Goal: Contribute content: Contribute content

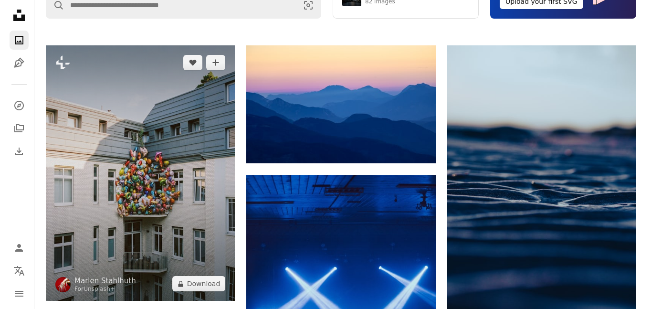
scroll to position [286, 0]
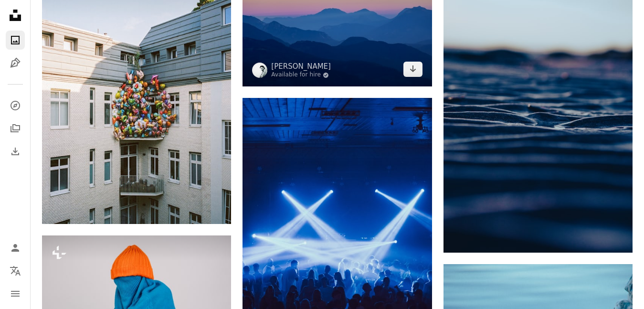
click at [344, 52] on img at bounding box center [336, 28] width 189 height 118
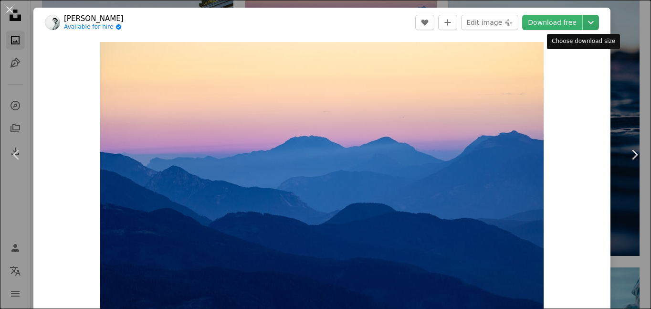
click at [588, 23] on icon "Choose download size" at bounding box center [591, 22] width 6 height 3
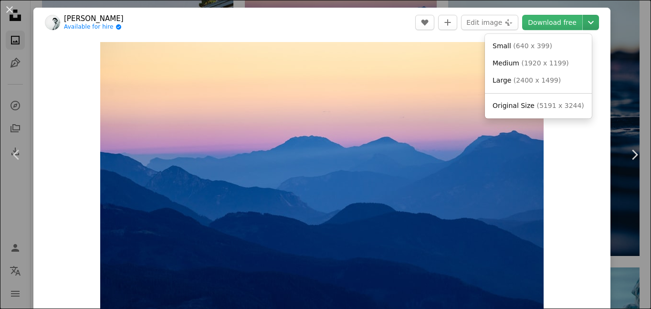
click at [588, 23] on icon "Choose download size" at bounding box center [591, 22] width 6 height 3
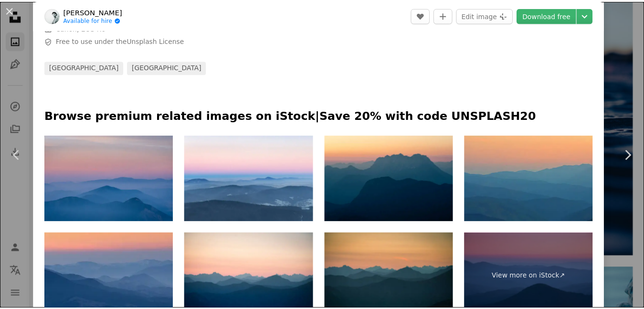
scroll to position [401, 0]
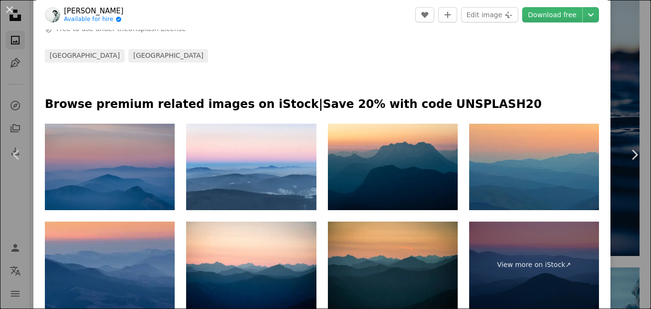
click at [113, 165] on img at bounding box center [110, 167] width 130 height 87
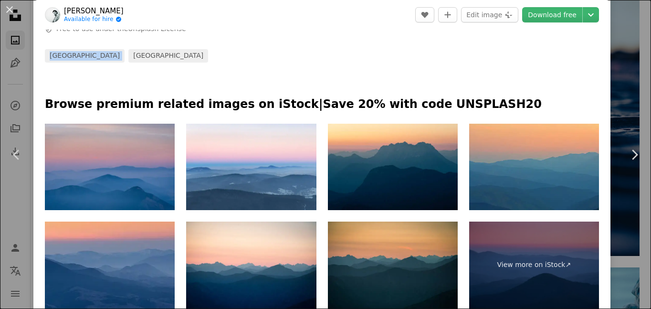
click at [621, 49] on div "An X shape Chevron left Chevron right [PERSON_NAME] Available for hire A checkm…" at bounding box center [325, 154] width 651 height 309
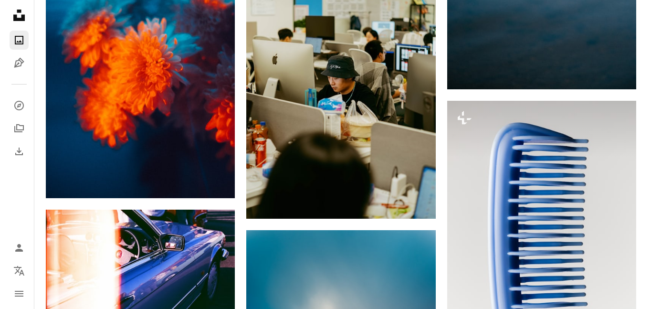
scroll to position [1031, 0]
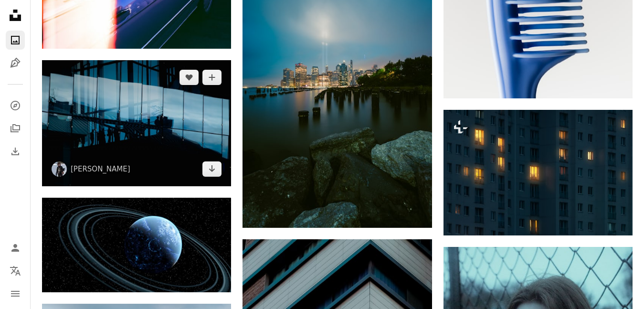
click at [114, 123] on img at bounding box center [136, 123] width 189 height 126
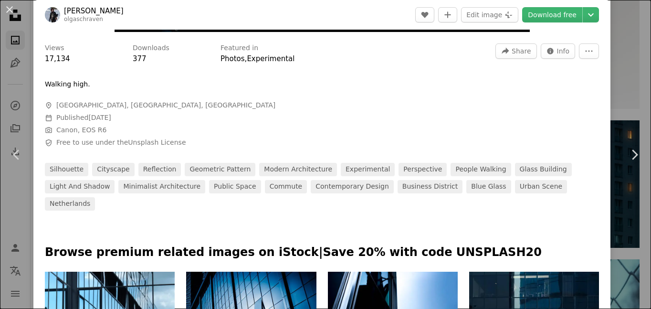
scroll to position [286, 0]
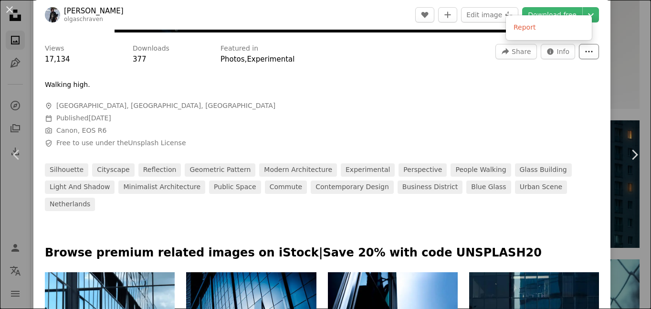
click at [585, 50] on icon "More Actions" at bounding box center [589, 51] width 9 height 9
click at [557, 55] on span "Info" at bounding box center [563, 51] width 13 height 14
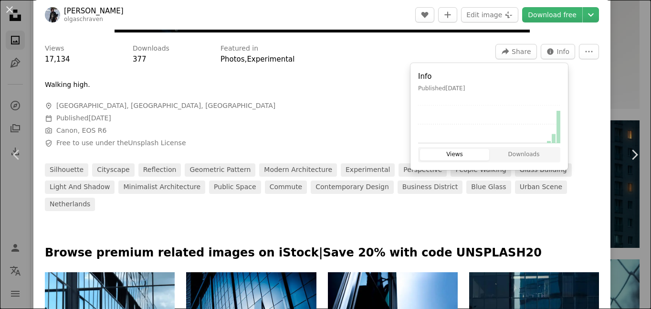
click at [250, 117] on span "Calendar outlined Published [DATE]" at bounding box center [188, 119] width 286 height 10
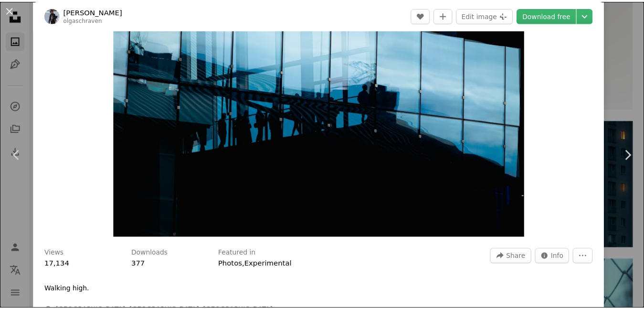
scroll to position [0, 0]
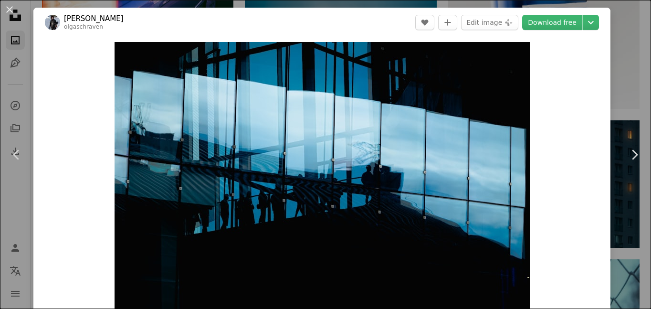
click at [622, 25] on div "An X shape Chevron left Chevron right [PERSON_NAME] olgaschraven A heart A plus…" at bounding box center [325, 154] width 651 height 309
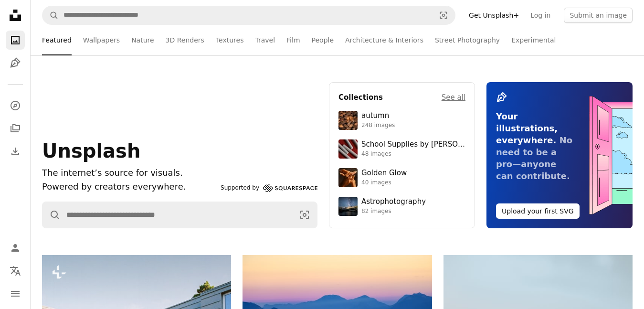
click at [481, 15] on link "Get Unsplash+" at bounding box center [494, 15] width 62 height 15
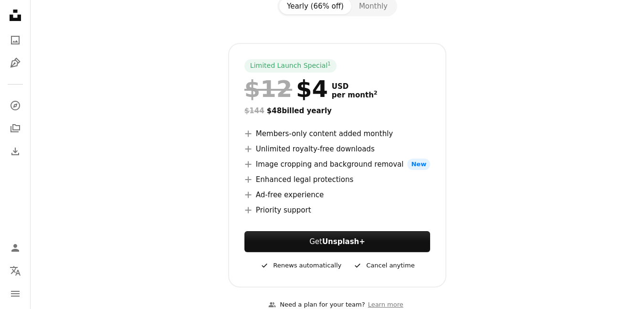
scroll to position [115, 0]
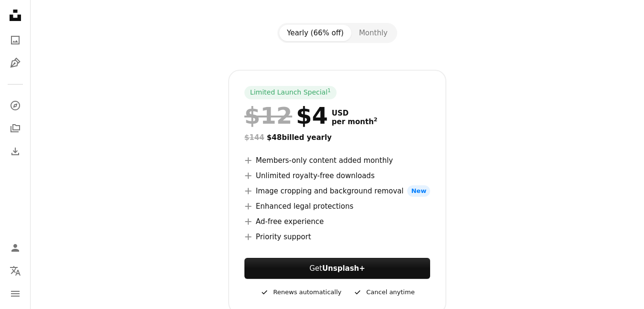
click at [255, 168] on ul "A plus sign Members-only content added monthly A plus sign Unlimited royalty-fr…" at bounding box center [337, 199] width 186 height 88
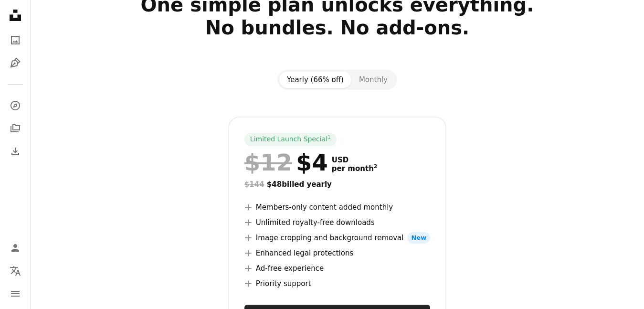
scroll to position [0, 0]
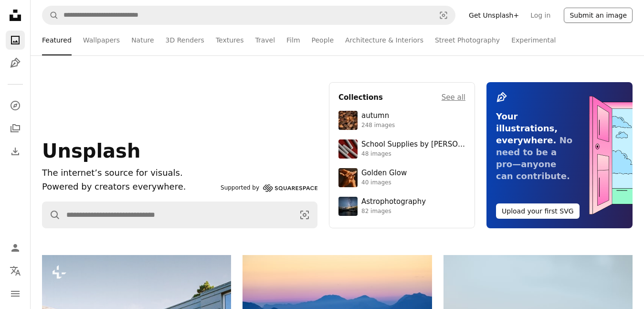
click at [581, 14] on button "Submit an image" at bounding box center [598, 15] width 69 height 15
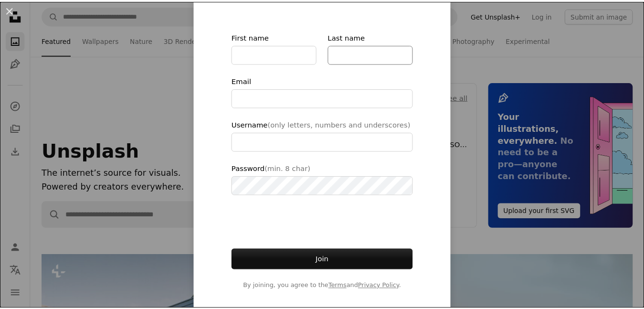
scroll to position [93, 0]
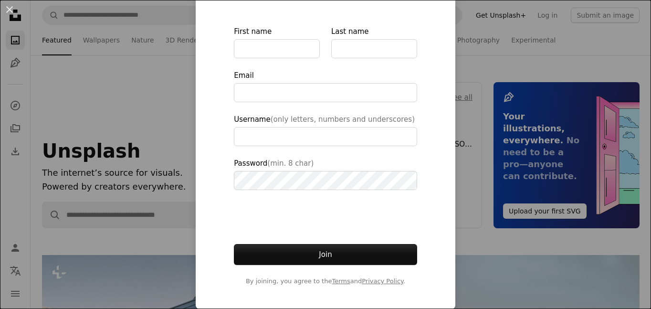
click at [117, 85] on div "An X shape Join Unsplash Already have an account? Login First name Last name Em…" at bounding box center [325, 154] width 651 height 309
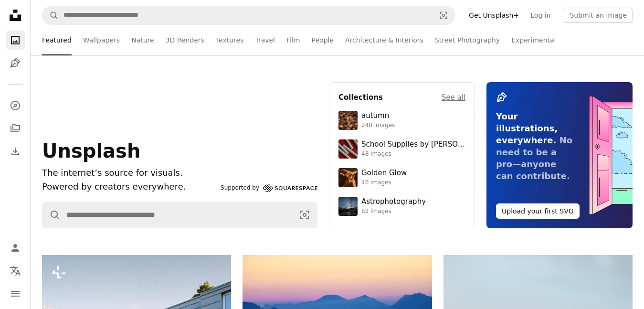
click at [13, 15] on icon "Unsplash logo Unsplash Home" at bounding box center [15, 15] width 19 height 19
